Goal: Task Accomplishment & Management: Use online tool/utility

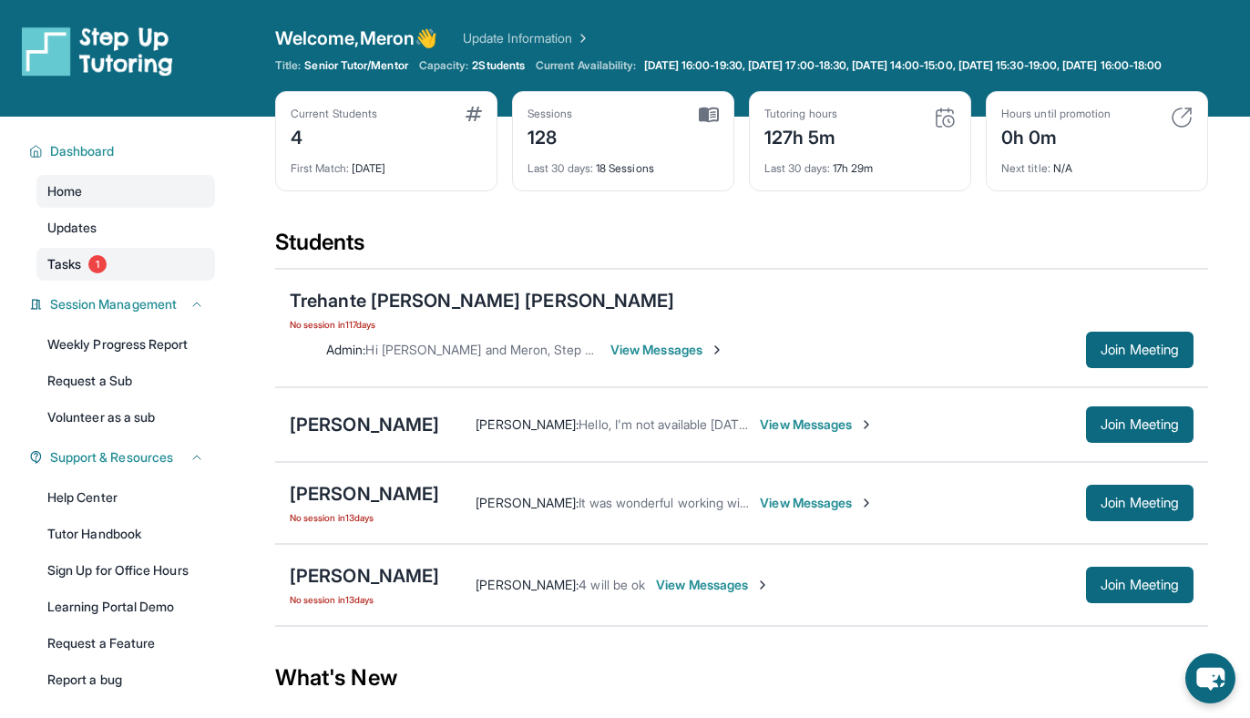
click at [81, 269] on span "Tasks" at bounding box center [64, 264] width 34 height 18
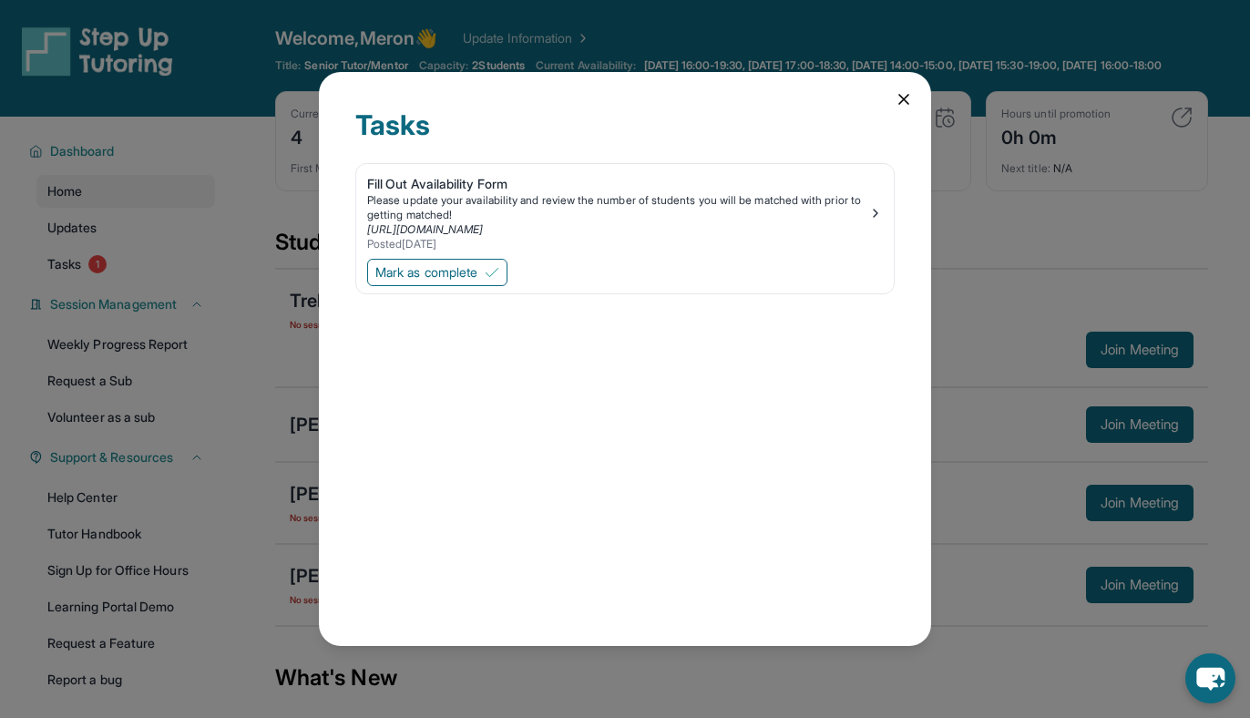
click at [906, 96] on icon at bounding box center [904, 99] width 18 height 18
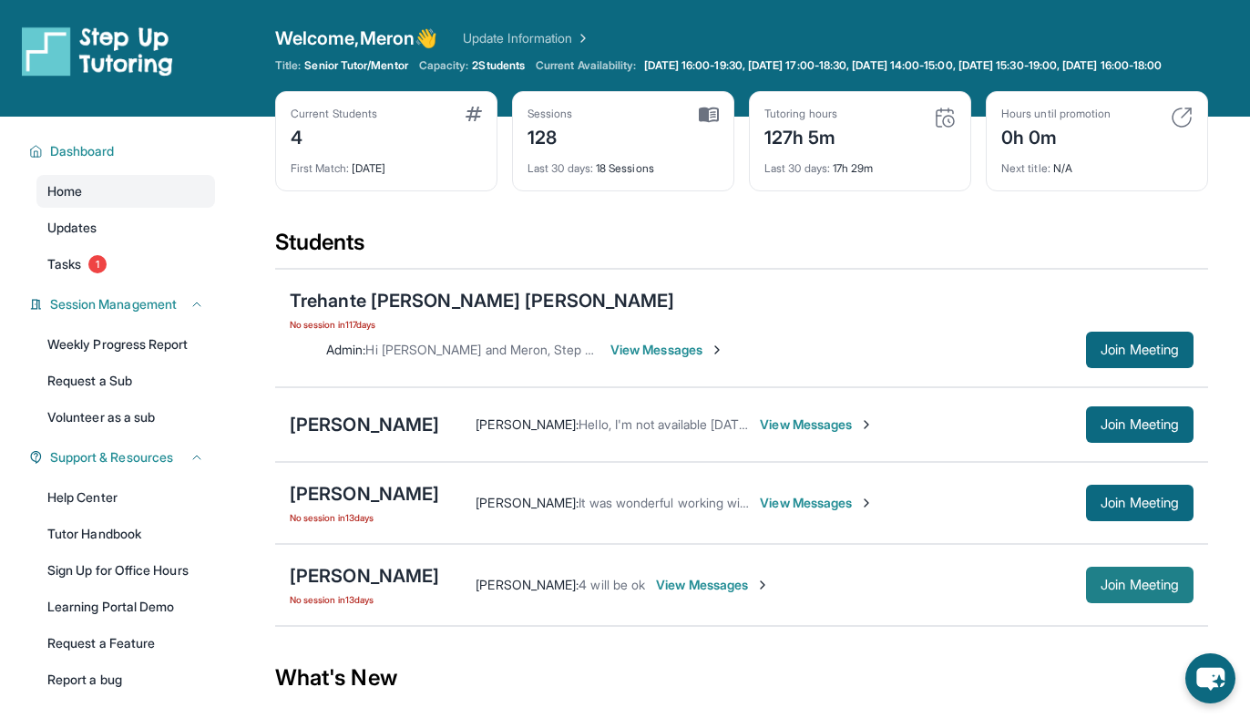
click at [1140, 577] on button "Join Meeting" at bounding box center [1140, 585] width 108 height 36
click at [1139, 580] on span "Join Meeting" at bounding box center [1140, 585] width 78 height 11
click at [396, 563] on div "[PERSON_NAME]" at bounding box center [364, 576] width 149 height 26
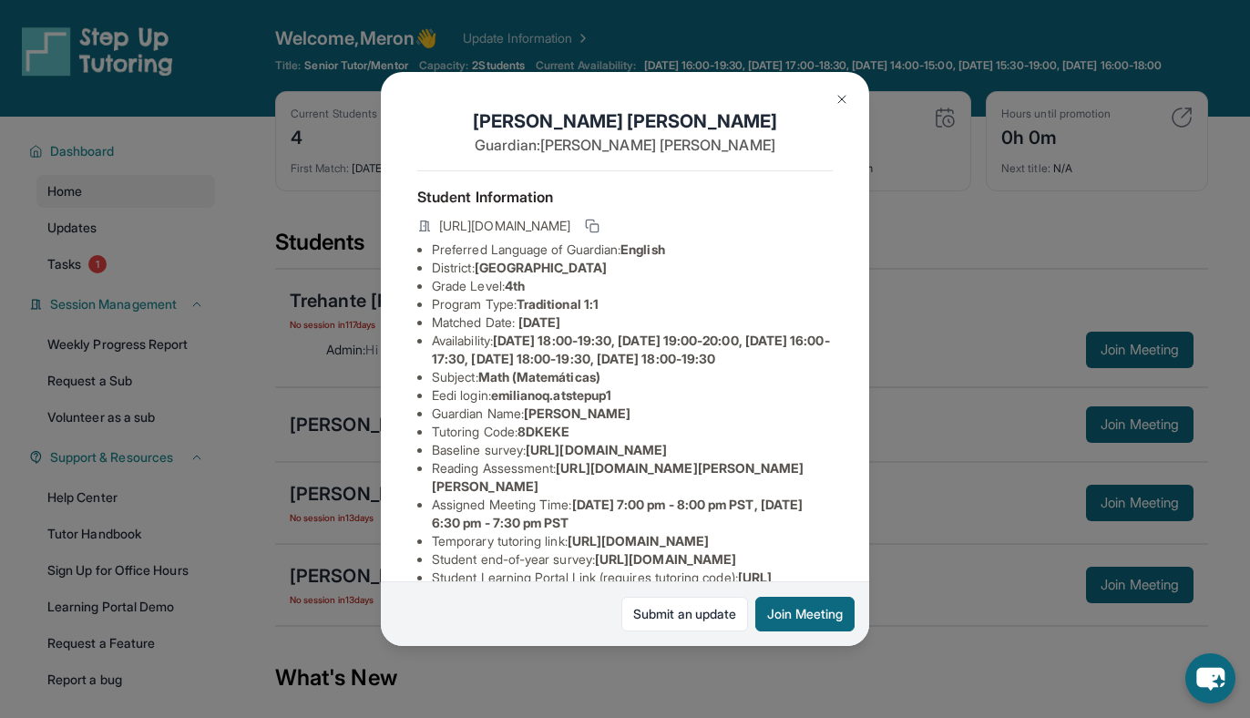
click at [829, 94] on button at bounding box center [842, 99] width 36 height 36
